Goal: Check status: Check status

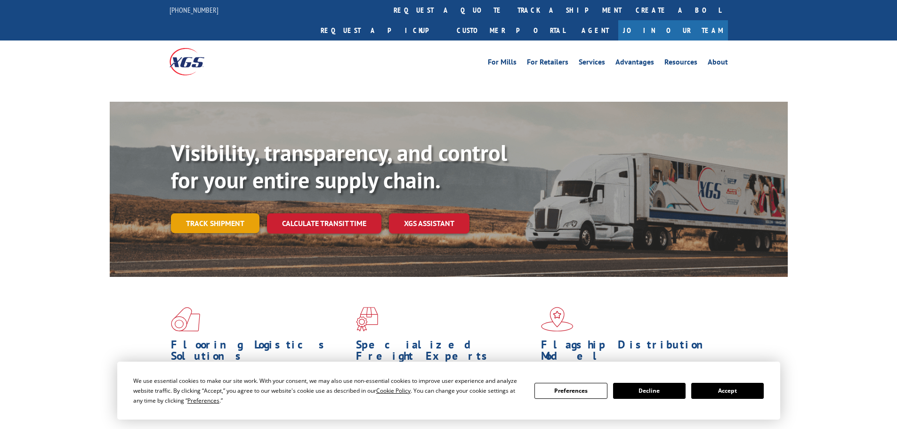
click at [200, 204] on div "Visibility, transparency, and control for your entire supply chain. Track shipm…" at bounding box center [479, 204] width 617 height 131
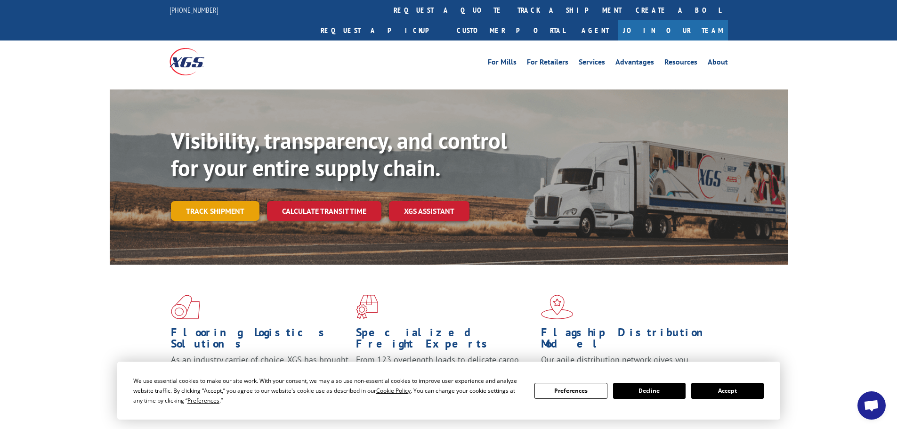
click at [226, 201] on link "Track shipment" at bounding box center [215, 211] width 89 height 20
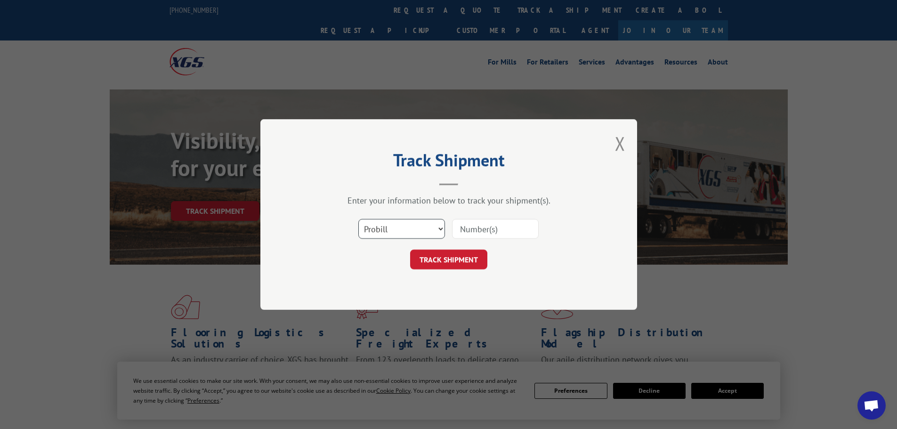
click at [422, 231] on select "Select category... Probill BOL PO" at bounding box center [402, 229] width 87 height 20
select select "po"
click at [359, 219] on select "Select category... Probill BOL PO" at bounding box center [402, 229] width 87 height 20
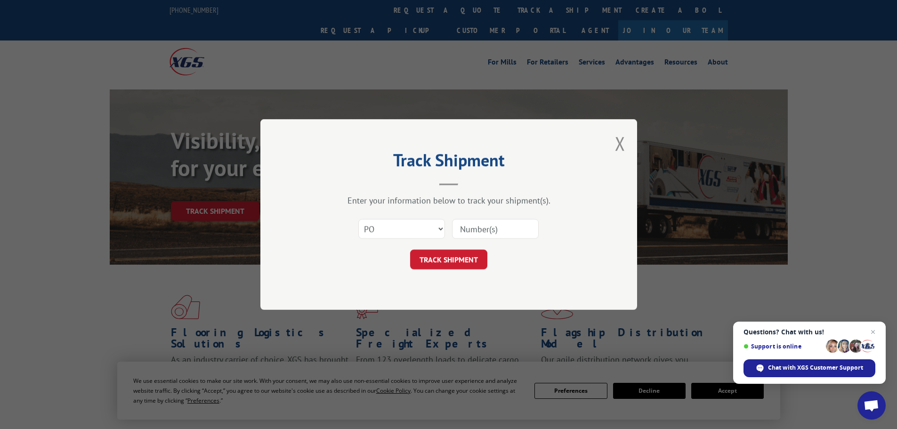
click at [490, 231] on input at bounding box center [495, 229] width 87 height 20
paste input "83527669"
type input "83527669"
click at [458, 261] on button "TRACK SHIPMENT" at bounding box center [448, 260] width 77 height 20
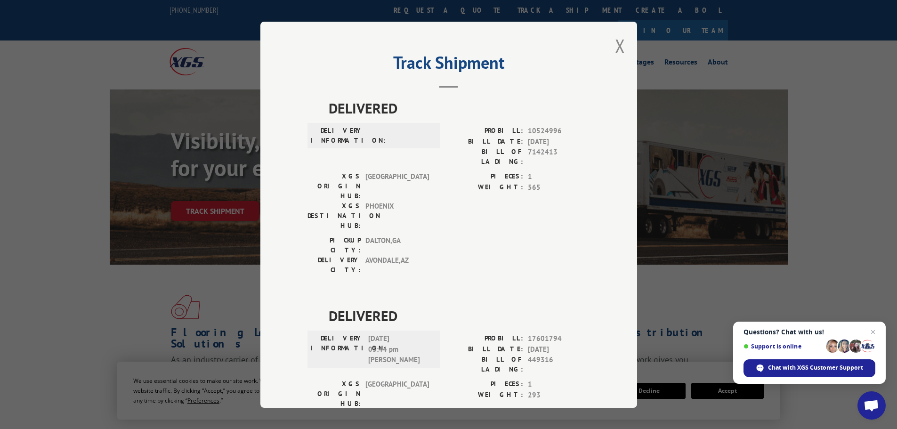
click at [615, 46] on button "Close modal" at bounding box center [620, 45] width 10 height 25
